Goal: Task Accomplishment & Management: Manage account settings

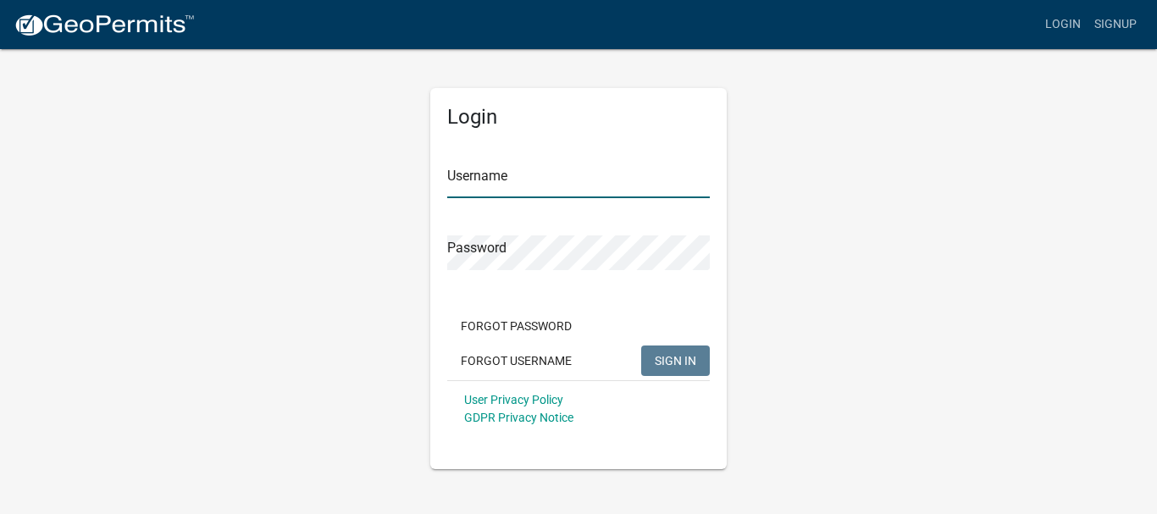
type input "41towing"
click at [702, 365] on button "SIGN IN" at bounding box center [675, 360] width 69 height 30
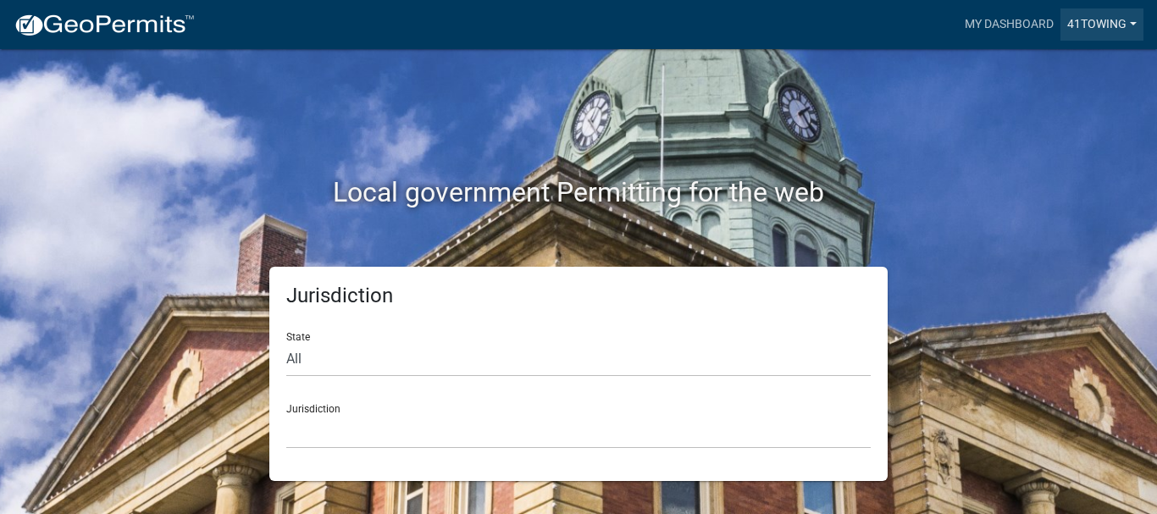
click at [1128, 26] on link "41towing" at bounding box center [1101, 24] width 83 height 32
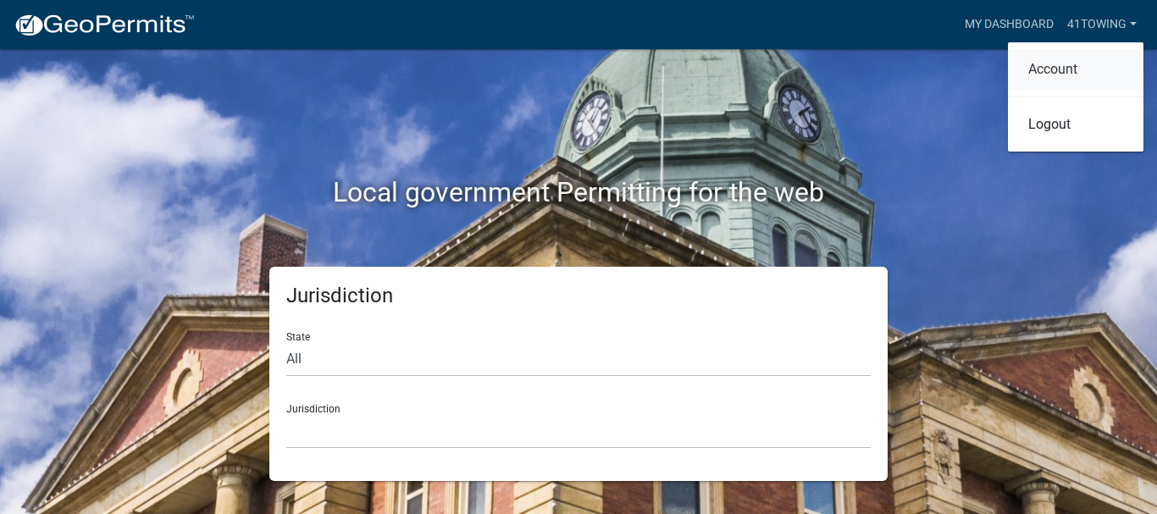
click at [1075, 70] on link "Account" at bounding box center [1075, 69] width 135 height 41
